Goal: Navigation & Orientation: Find specific page/section

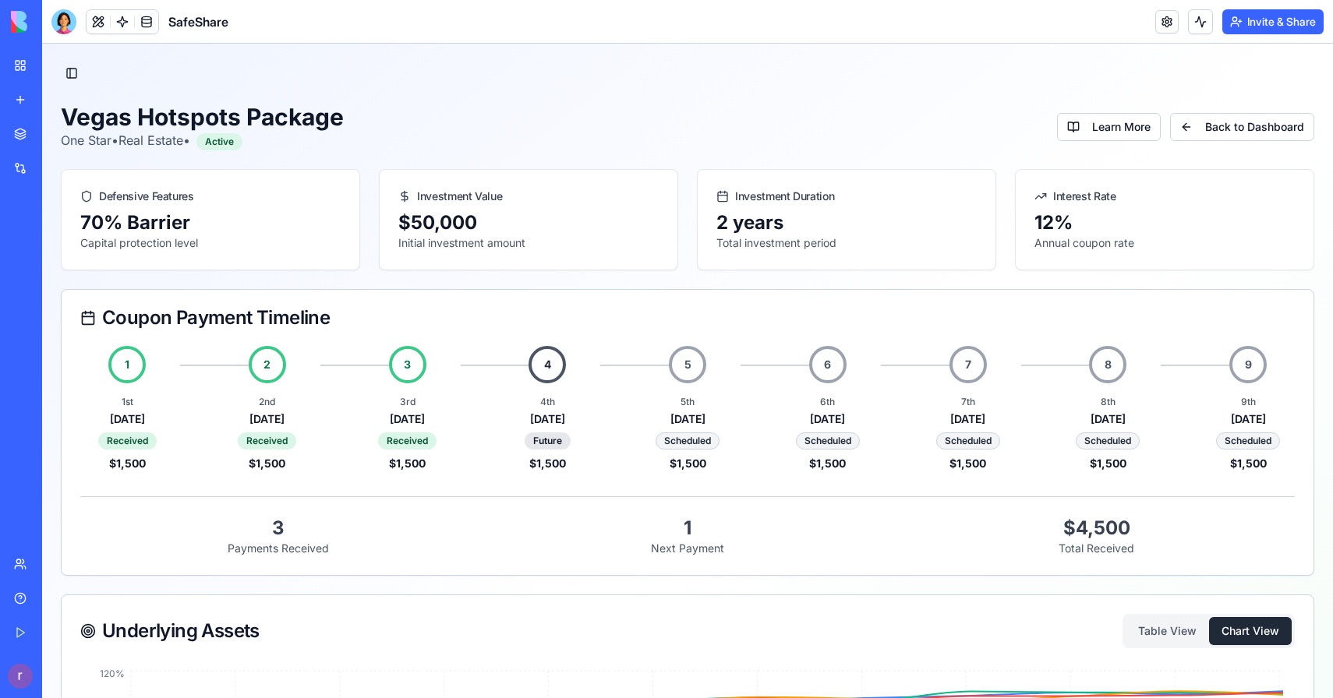
scroll to position [270, 0]
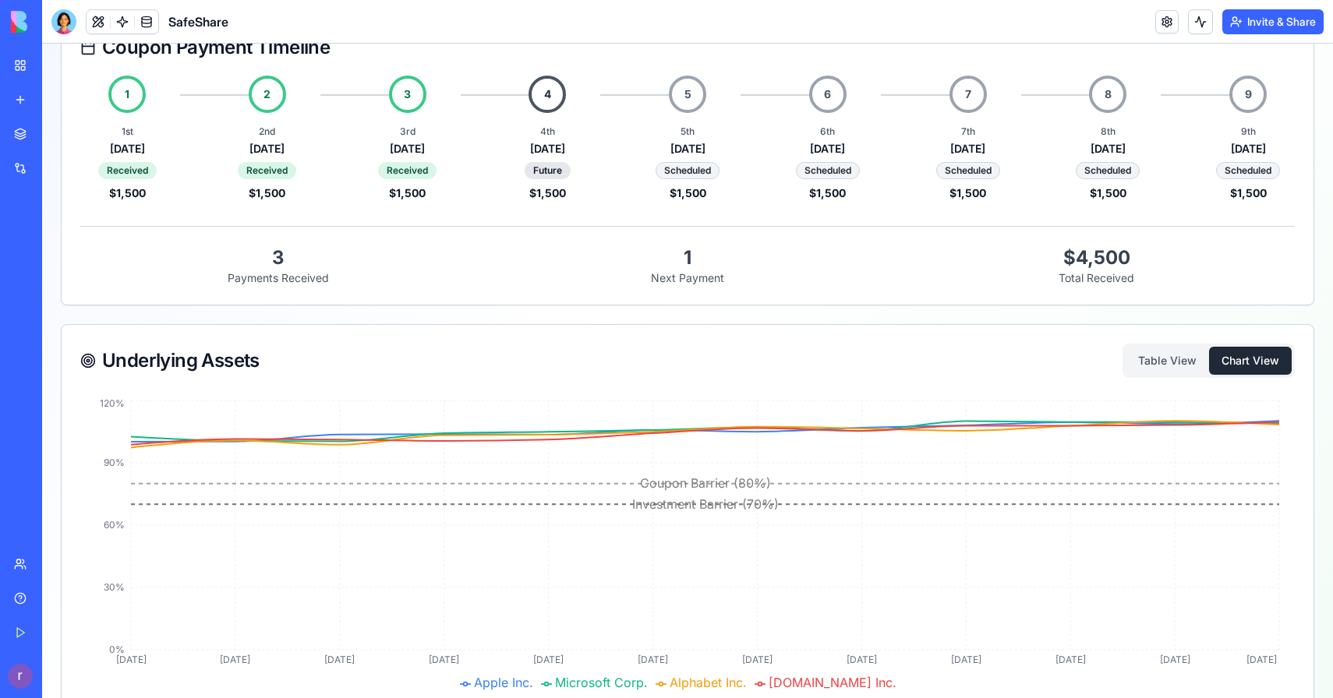
click at [1292, 23] on button "Invite & Share" at bounding box center [1272, 21] width 101 height 25
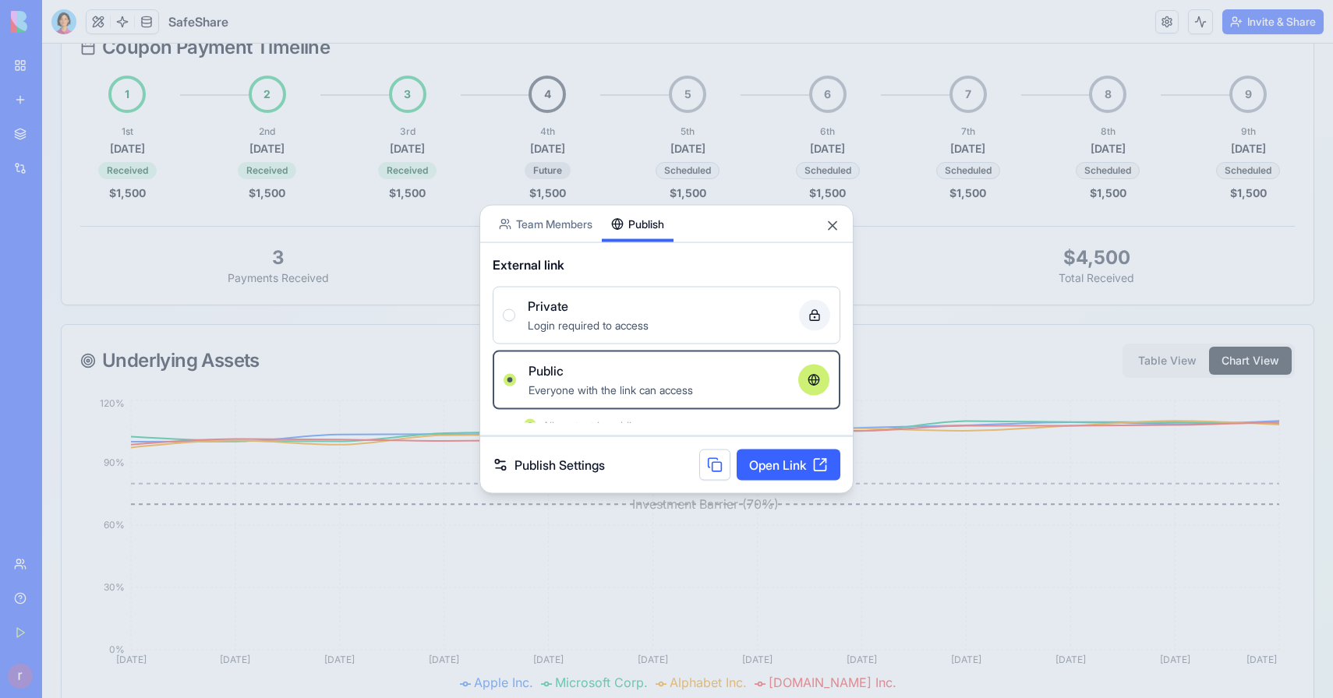
click at [654, 183] on body "BETA My Workspace New app Marketplace Integrations Recent Structured Product Bu…" at bounding box center [666, 349] width 1333 height 698
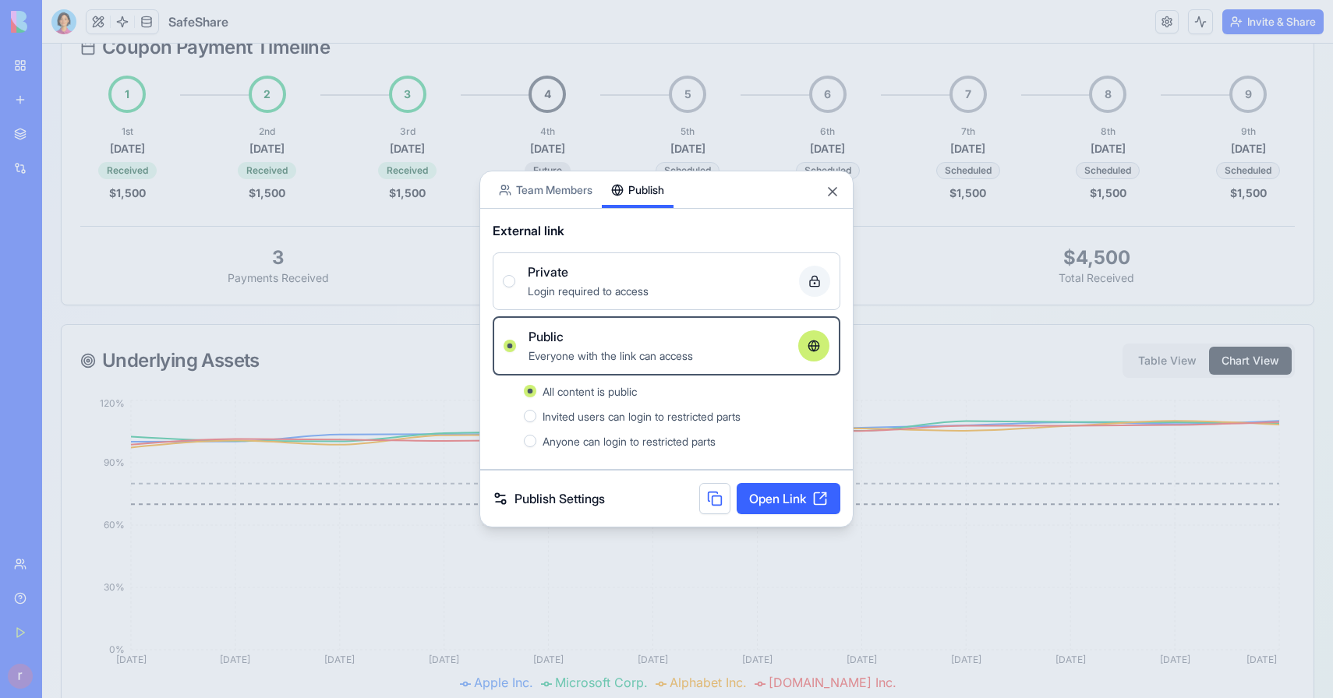
click at [782, 502] on link "Open Link" at bounding box center [789, 498] width 104 height 31
click at [392, 7] on div at bounding box center [666, 349] width 1333 height 698
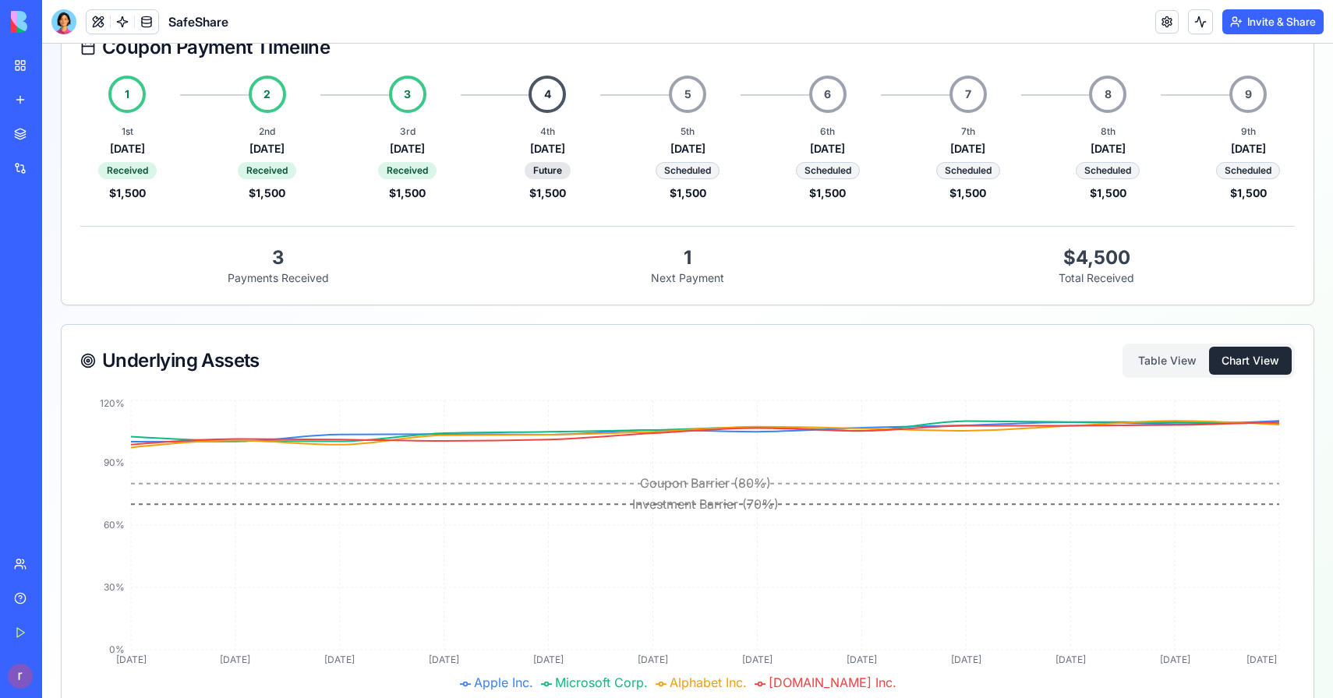
click at [67, 55] on link "My Workspace" at bounding box center [36, 65] width 62 height 31
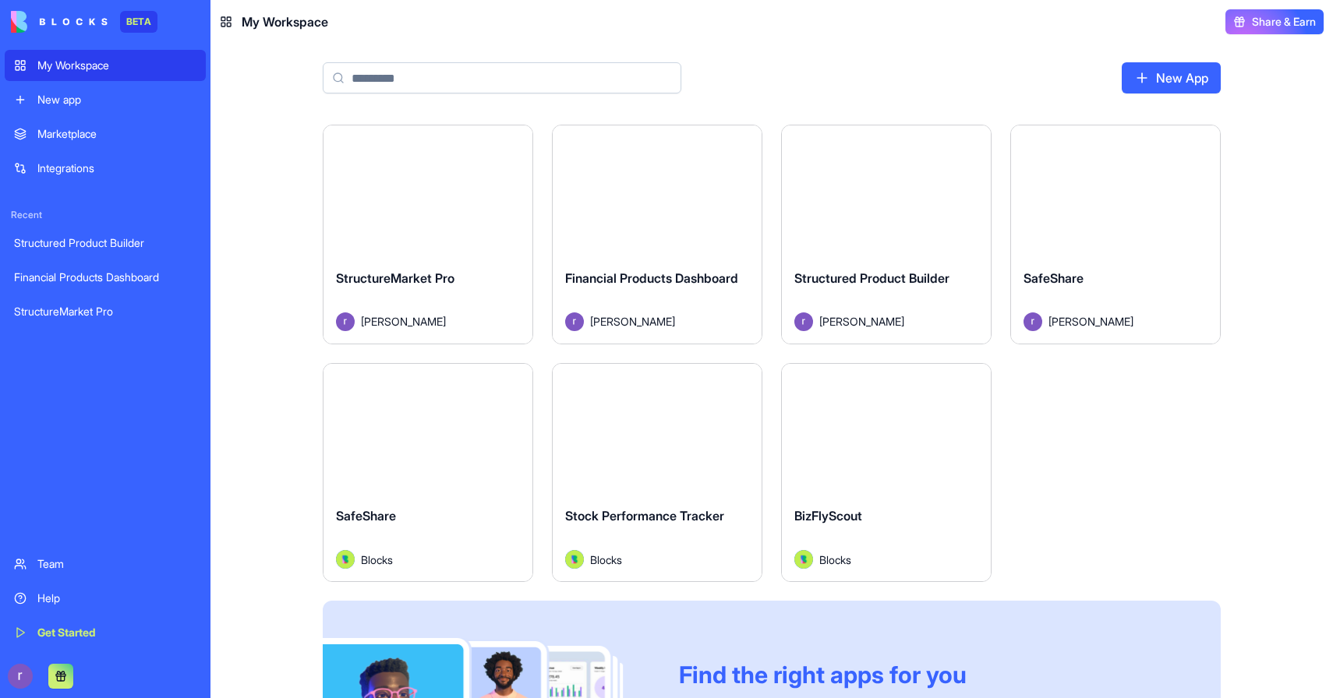
click at [1088, 195] on button "Launch" at bounding box center [1115, 190] width 117 height 31
click at [452, 447] on div "Launch" at bounding box center [427, 429] width 209 height 131
click at [634, 154] on div "Launch" at bounding box center [657, 190] width 209 height 131
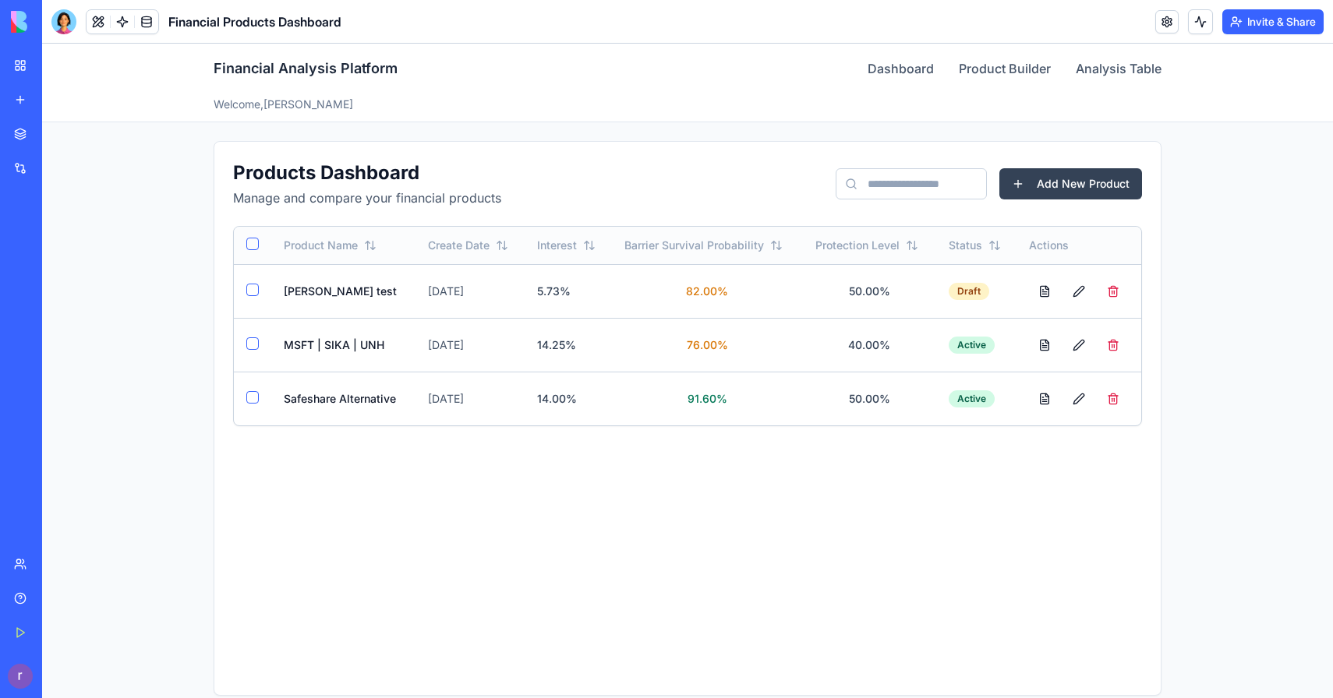
click at [1294, 34] on header "Financial Products Dashboard Invite & Share" at bounding box center [687, 22] width 1291 height 44
click at [1290, 27] on button "Invite & Share" at bounding box center [1272, 21] width 101 height 25
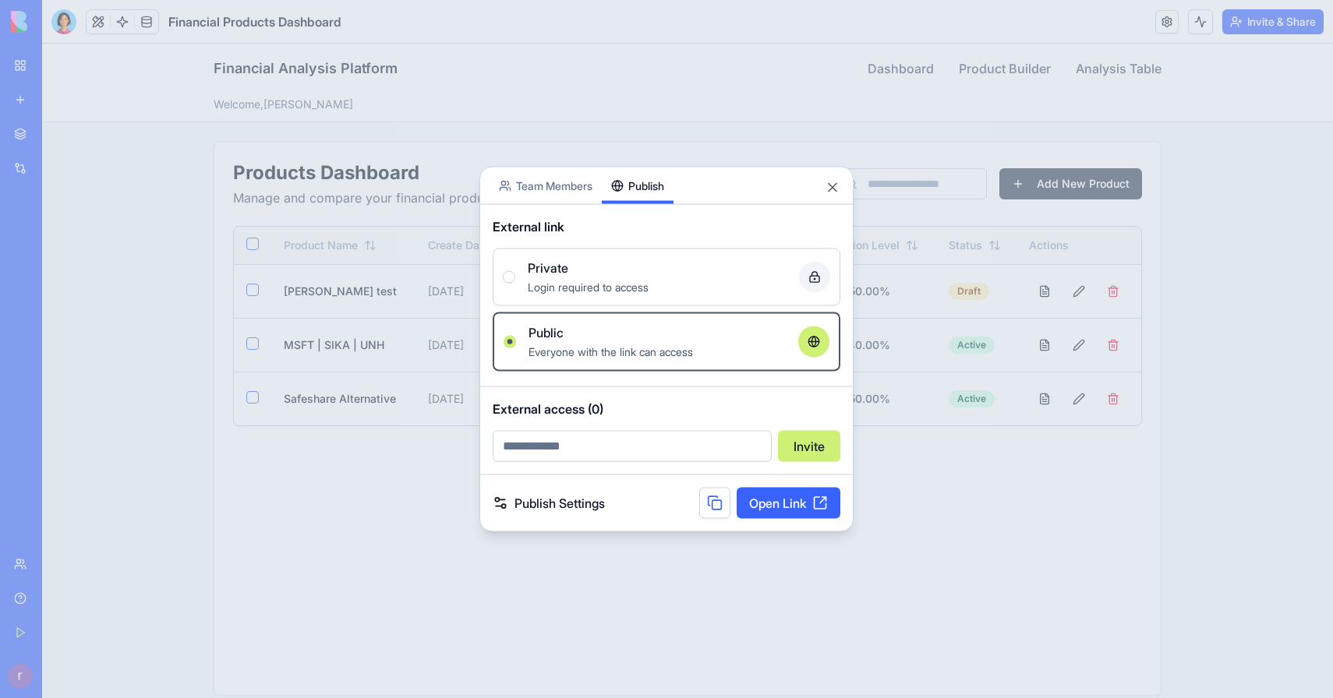
click at [620, 212] on div "Share App Team Members Publish External link Private Login required to access P…" at bounding box center [666, 350] width 374 height 366
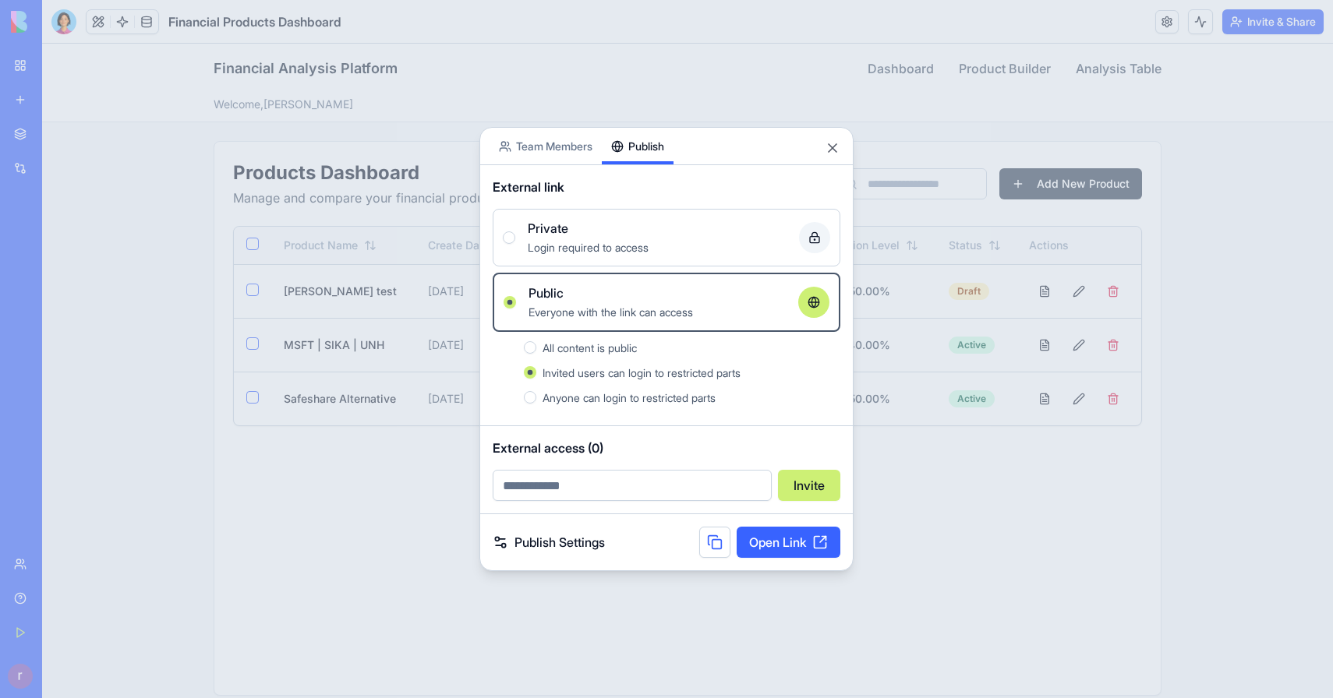
click at [795, 555] on link "Open Link" at bounding box center [789, 542] width 104 height 31
